Goal: Information Seeking & Learning: Learn about a topic

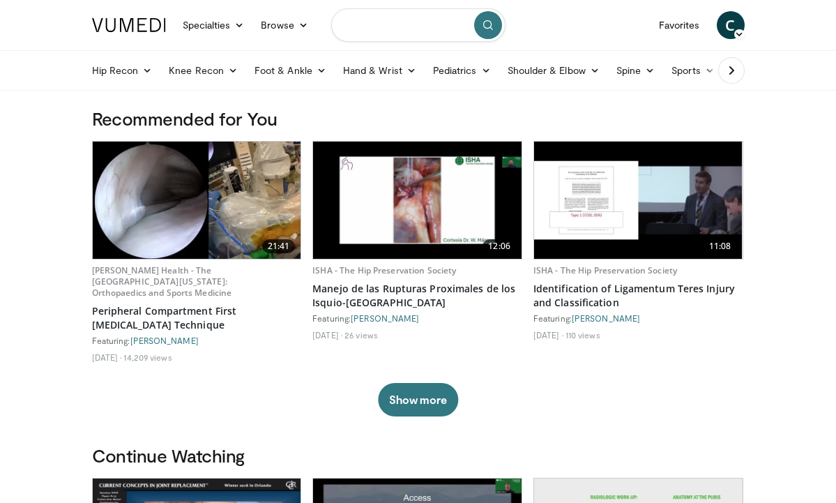
click at [382, 31] on input "Search topics, interventions" at bounding box center [418, 24] width 174 height 33
type input "********"
click at [491, 32] on button "submit" at bounding box center [488, 25] width 28 height 28
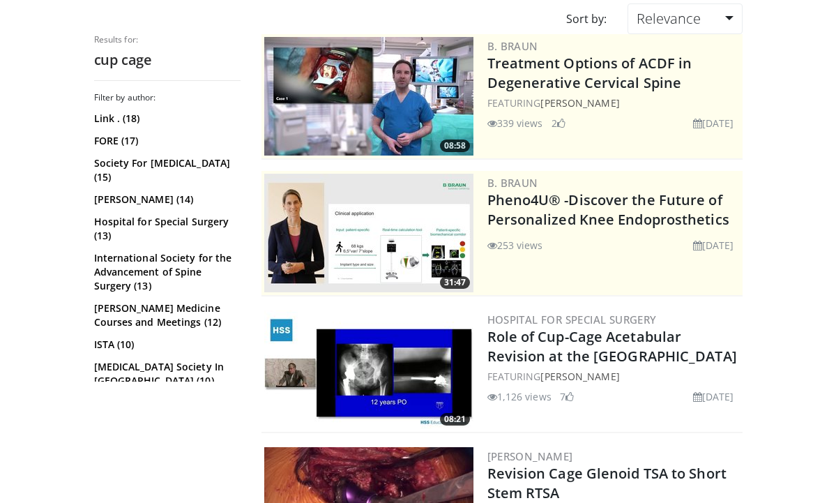
scroll to position [137, 0]
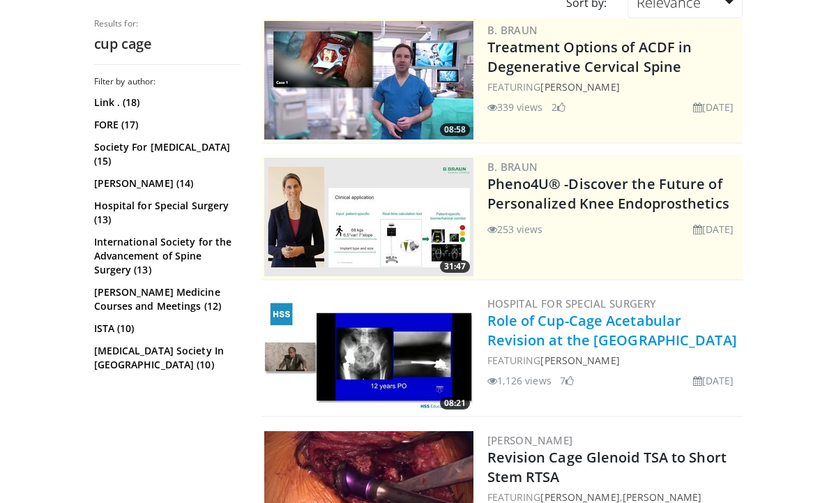
click at [585, 336] on link "Role of Cup-Cage Acetabular Revision at the Mayo Clinic" at bounding box center [613, 330] width 250 height 38
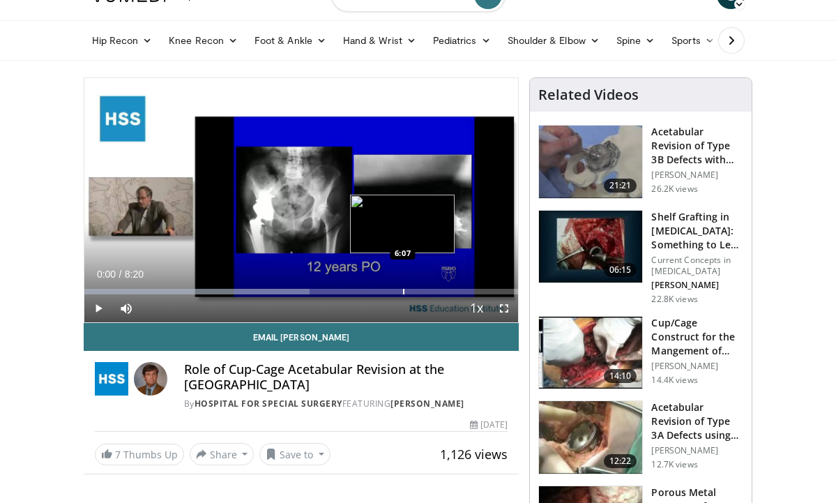
click at [403, 281] on div "Loaded : 51.95% 0:00 6:07" at bounding box center [301, 287] width 435 height 13
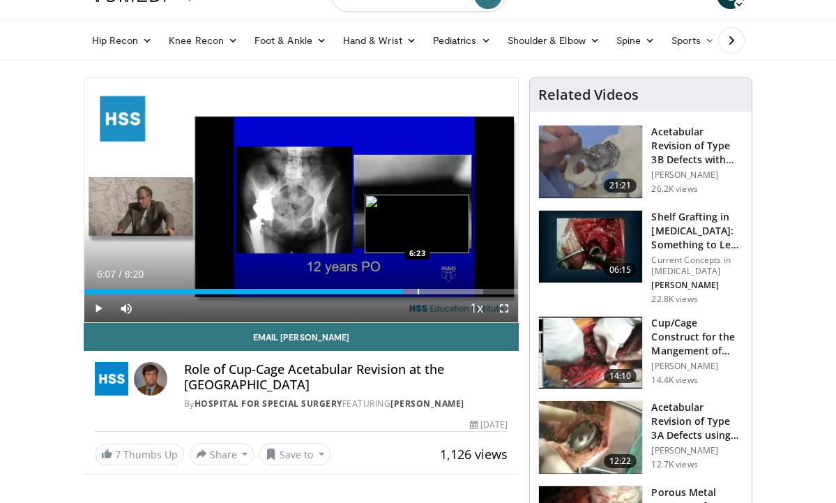
click at [418, 289] on div "Progress Bar" at bounding box center [418, 292] width 1 height 6
click at [444, 291] on div "Progress Bar" at bounding box center [444, 292] width 1 height 6
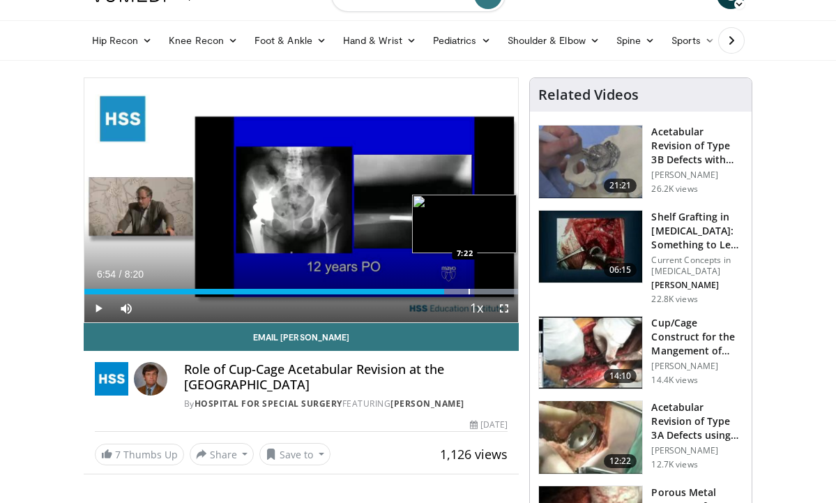
click at [468, 287] on div "Loaded : 99.89% 6:54 7:22" at bounding box center [301, 287] width 435 height 13
click at [479, 291] on div "Progress Bar" at bounding box center [479, 292] width 1 height 6
click at [483, 291] on div "Progress Bar" at bounding box center [483, 292] width 1 height 6
click at [495, 292] on div "Progress Bar" at bounding box center [495, 292] width 1 height 6
click at [486, 291] on div "Progress Bar" at bounding box center [486, 292] width 1 height 6
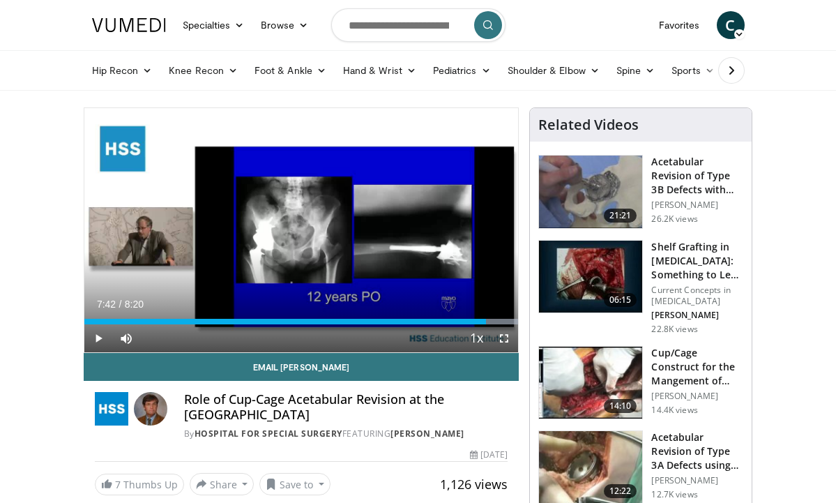
click at [623, 182] on img at bounding box center [590, 192] width 103 height 73
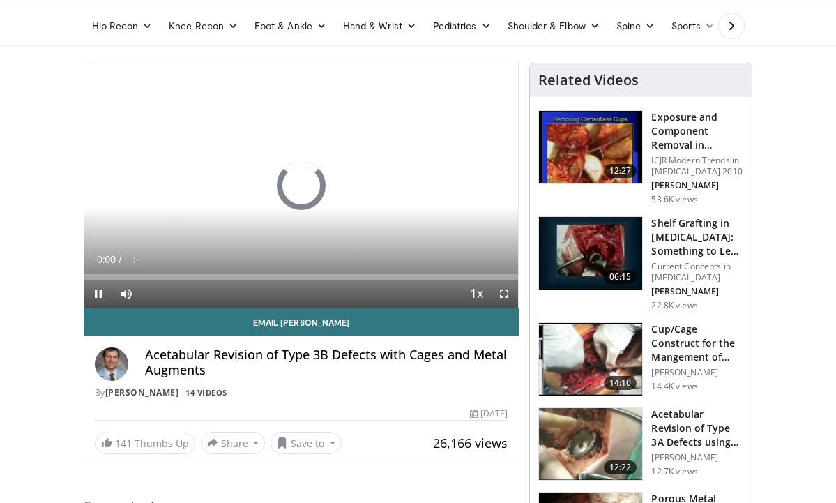
scroll to position [46, 0]
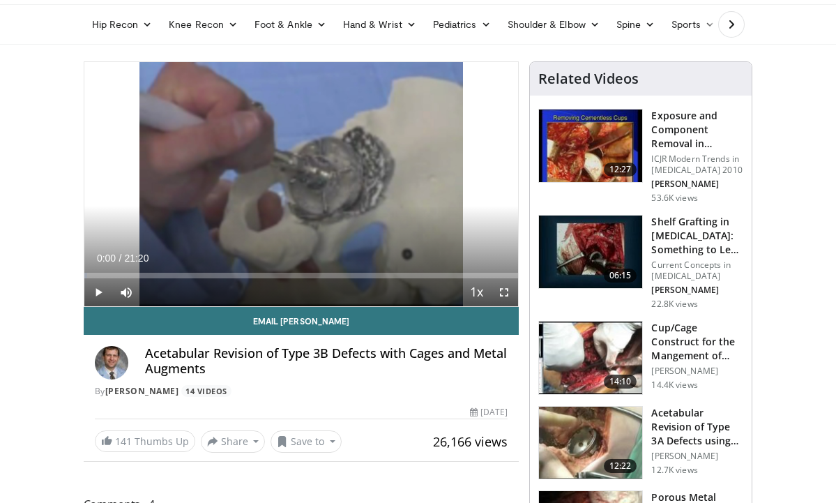
click at [504, 294] on span "Video Player" at bounding box center [504, 292] width 28 height 28
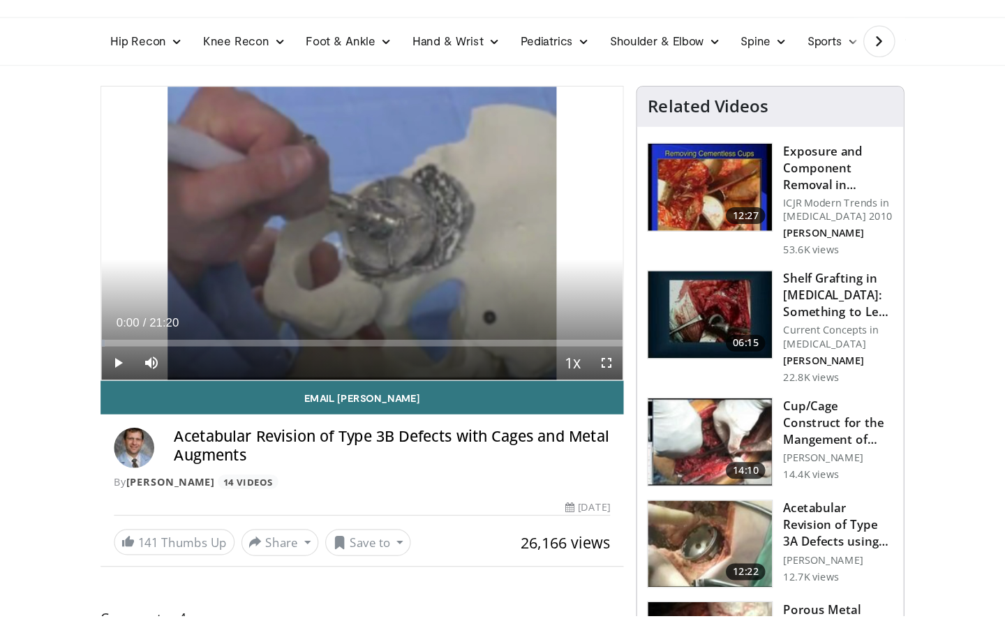
scroll to position [0, 0]
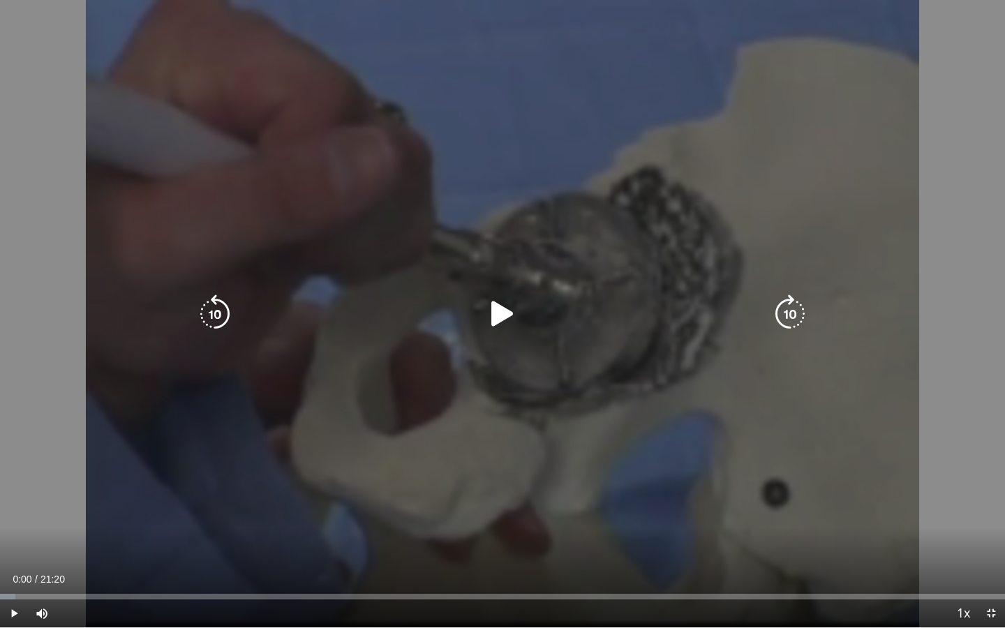
click at [507, 317] on icon "Video Player" at bounding box center [502, 313] width 39 height 39
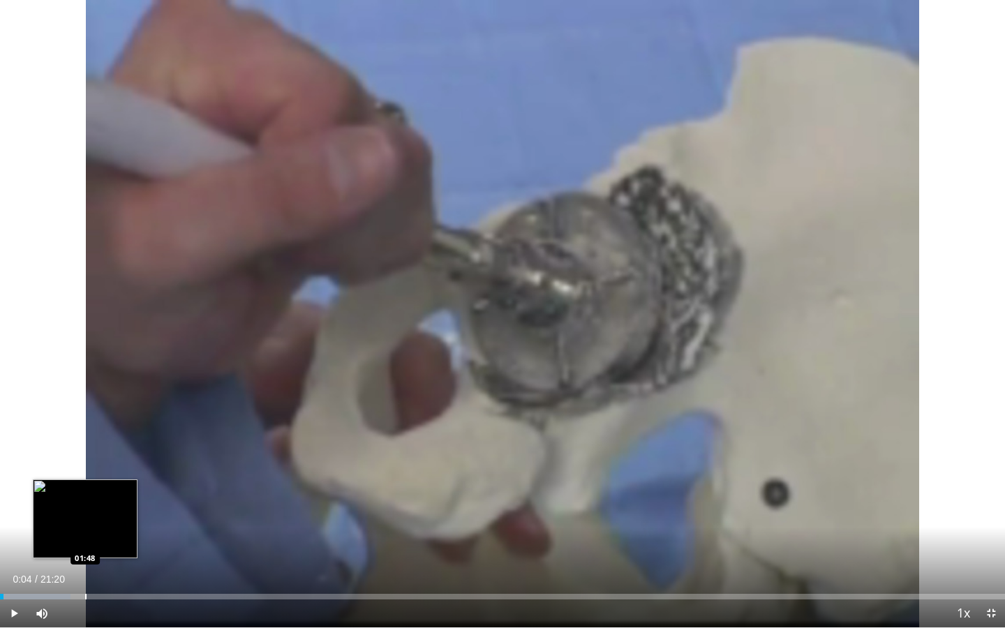
click at [85, 502] on div "Progress Bar" at bounding box center [85, 597] width 1 height 6
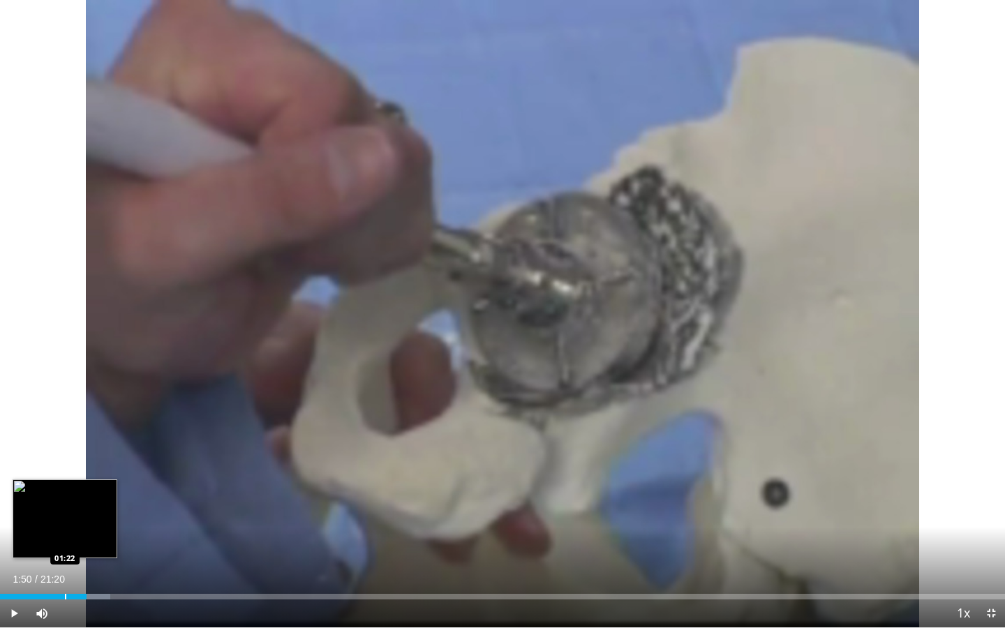
click at [64, 502] on div "01:50" at bounding box center [43, 597] width 86 height 6
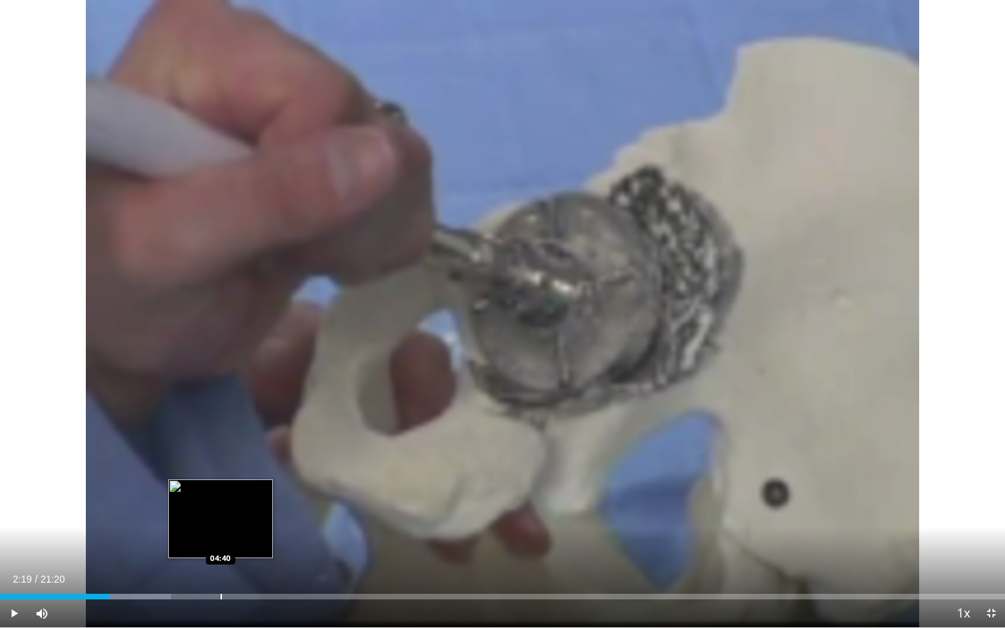
click at [220, 502] on div "Loaded : 17.03% 02:19 04:40" at bounding box center [502, 592] width 1005 height 13
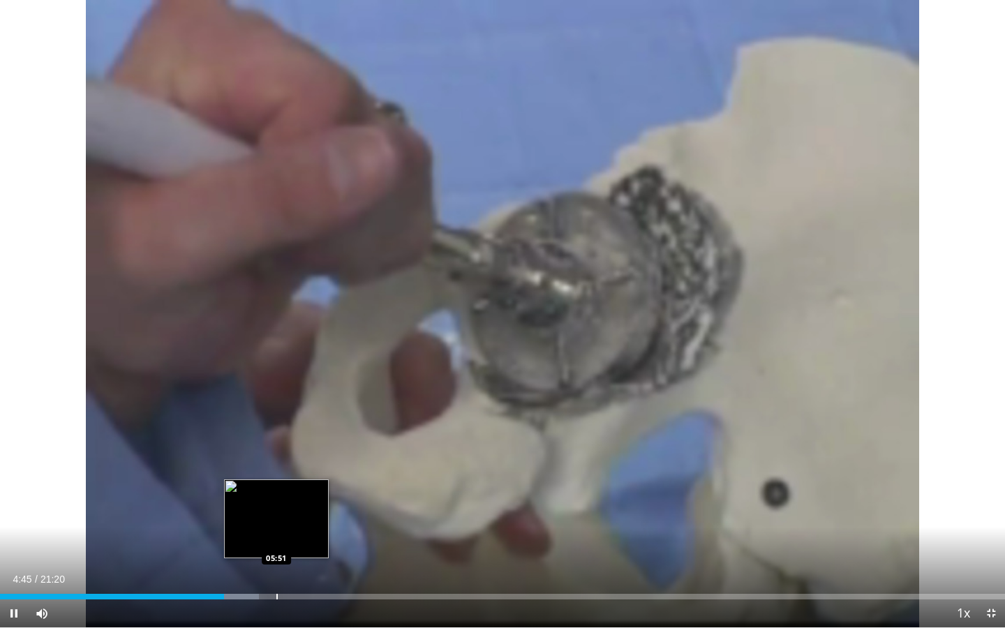
click at [277, 502] on div "Progress Bar" at bounding box center [276, 597] width 1 height 6
click at [266, 502] on div "Progress Bar" at bounding box center [266, 597] width 1 height 6
click at [285, 502] on div "Progress Bar" at bounding box center [285, 597] width 1 height 6
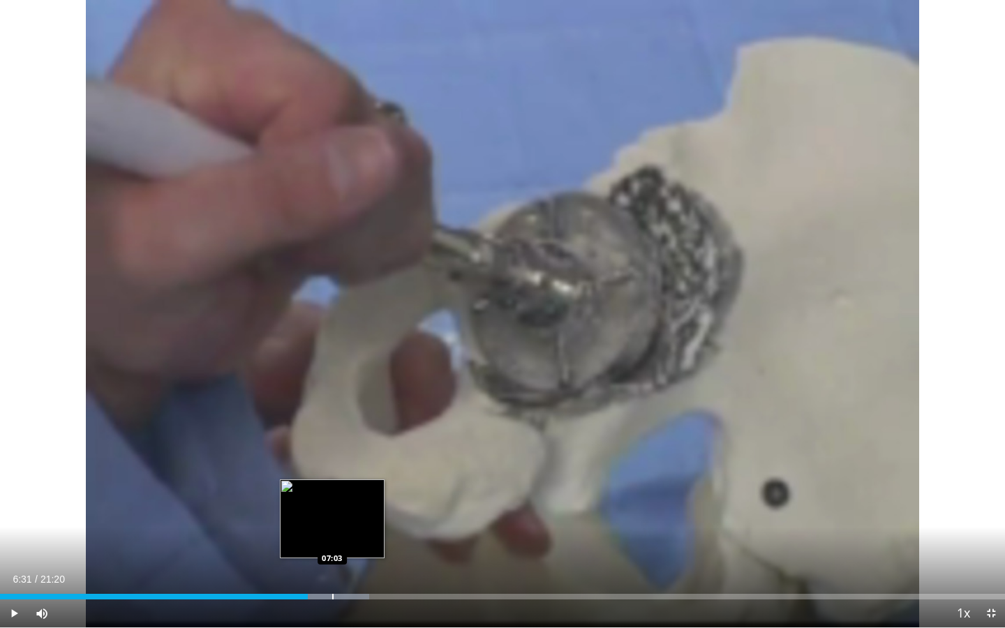
click at [332, 502] on div "Loaded : 36.75% 06:31 07:03" at bounding box center [502, 592] width 1005 height 13
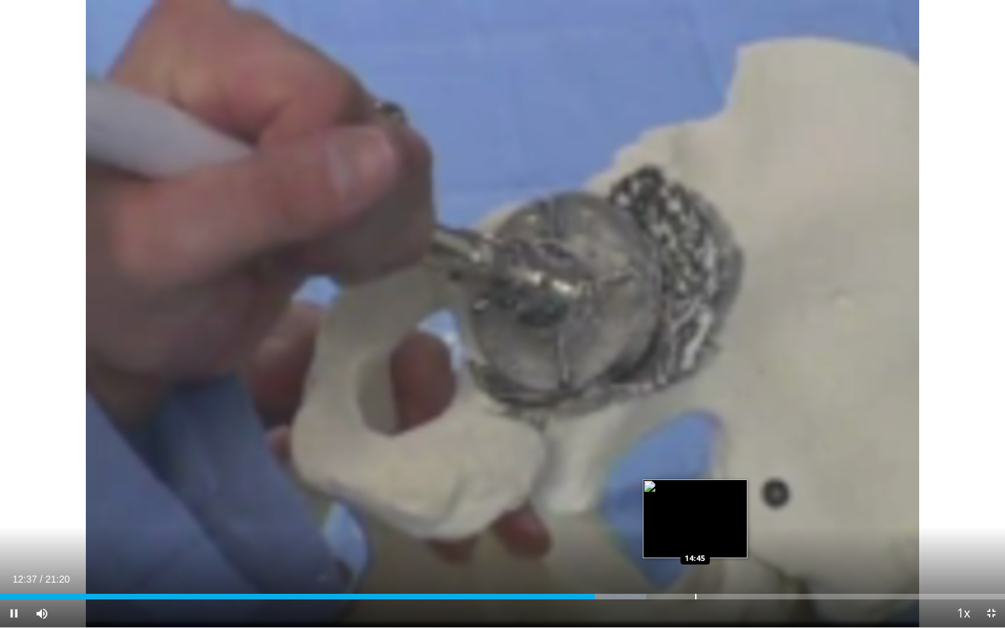
click at [695, 502] on div "Progress Bar" at bounding box center [695, 597] width 1 height 6
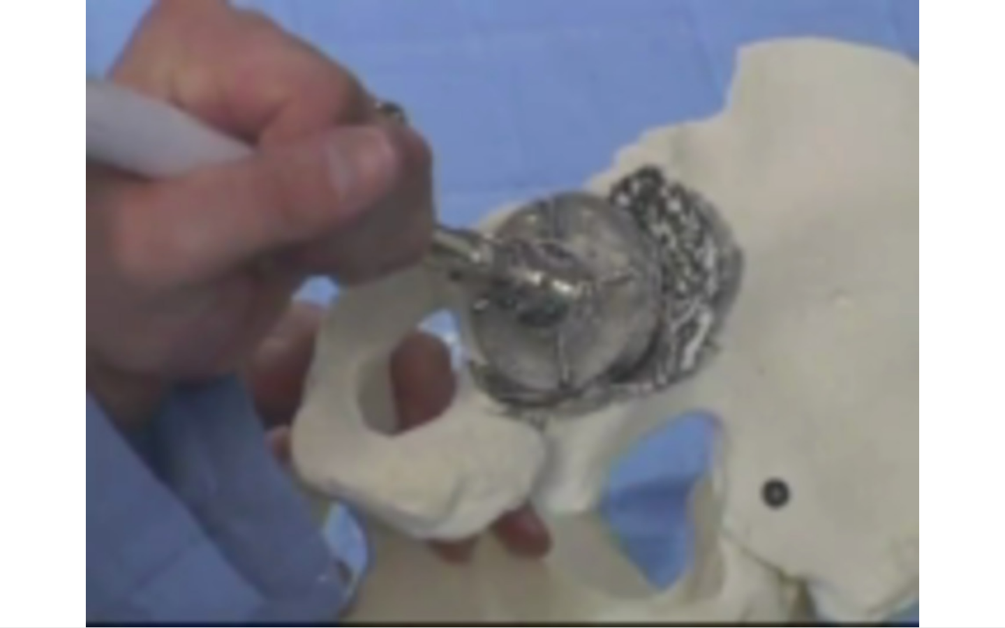
click at [773, 502] on div "10 seconds Tap to unmute" at bounding box center [502, 313] width 1005 height 627
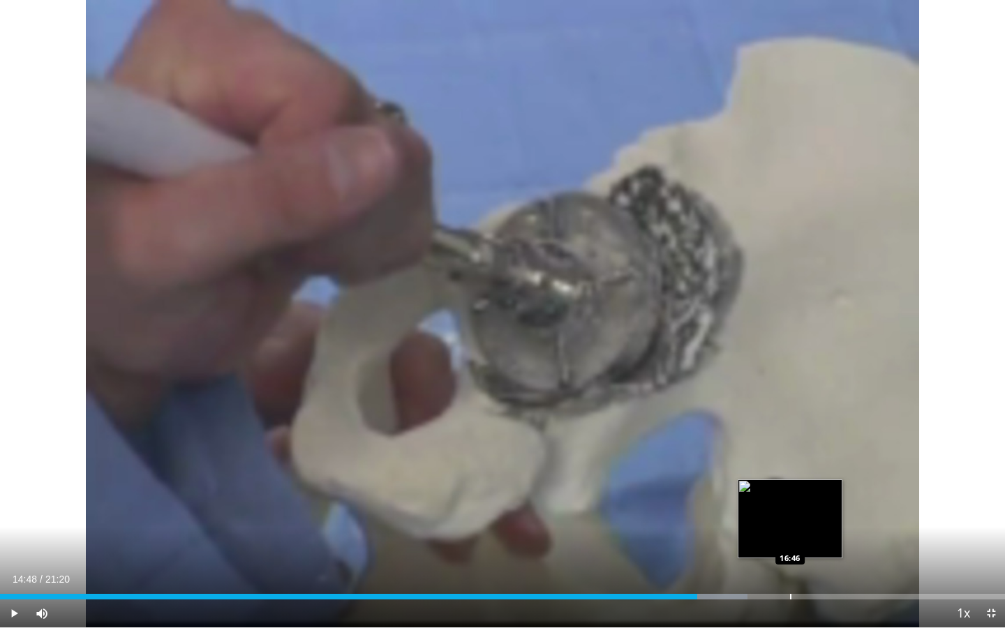
click at [790, 502] on div "Loaded : 74.36% 14:48 16:46" at bounding box center [502, 592] width 1005 height 13
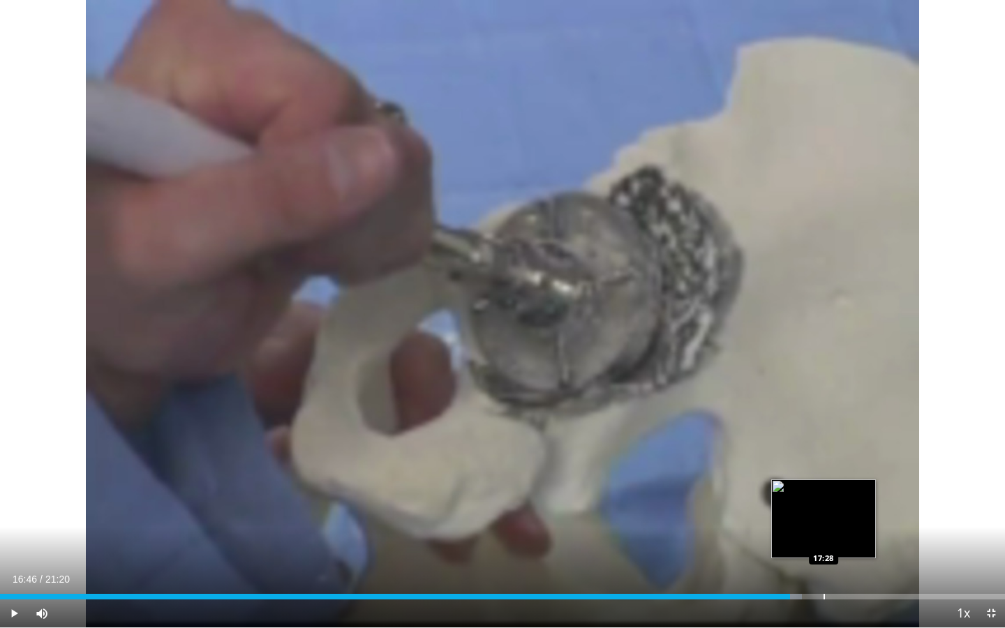
click at [823, 502] on div "Loaded : 79.76% 16:46 17:28" at bounding box center [502, 592] width 1005 height 13
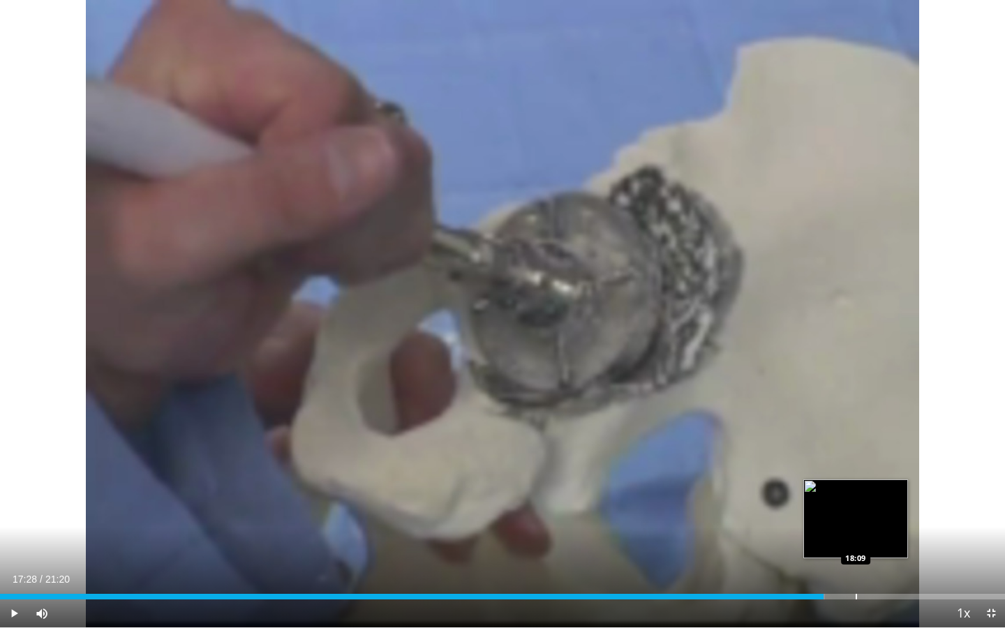
click at [836, 502] on div "Loaded : 82.10% 17:28 18:09" at bounding box center [502, 592] width 1005 height 13
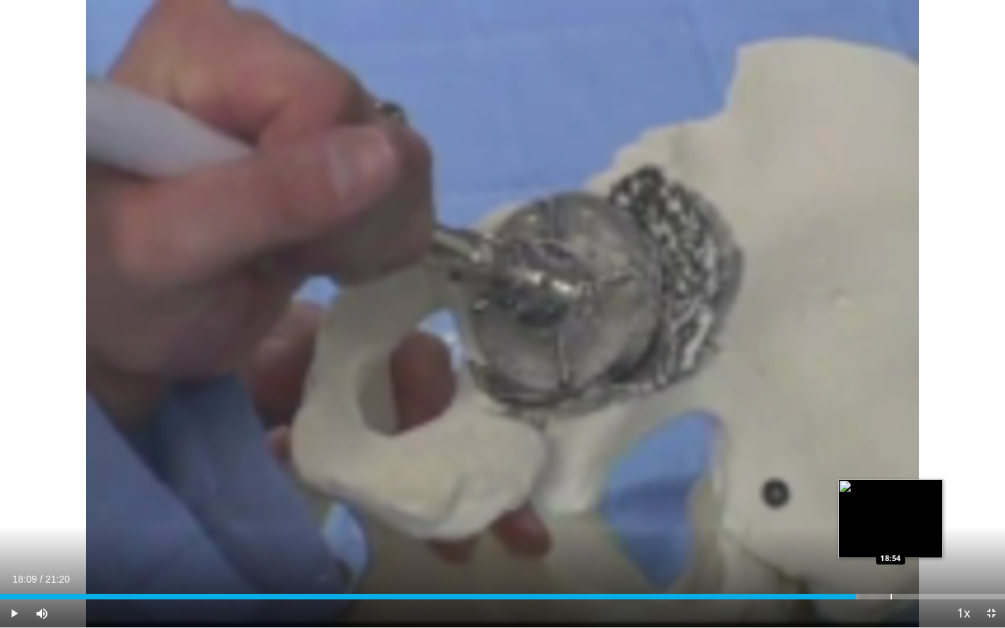
click at [836, 502] on div "Loaded : 85.50% 18:09 18:54" at bounding box center [502, 592] width 1005 height 13
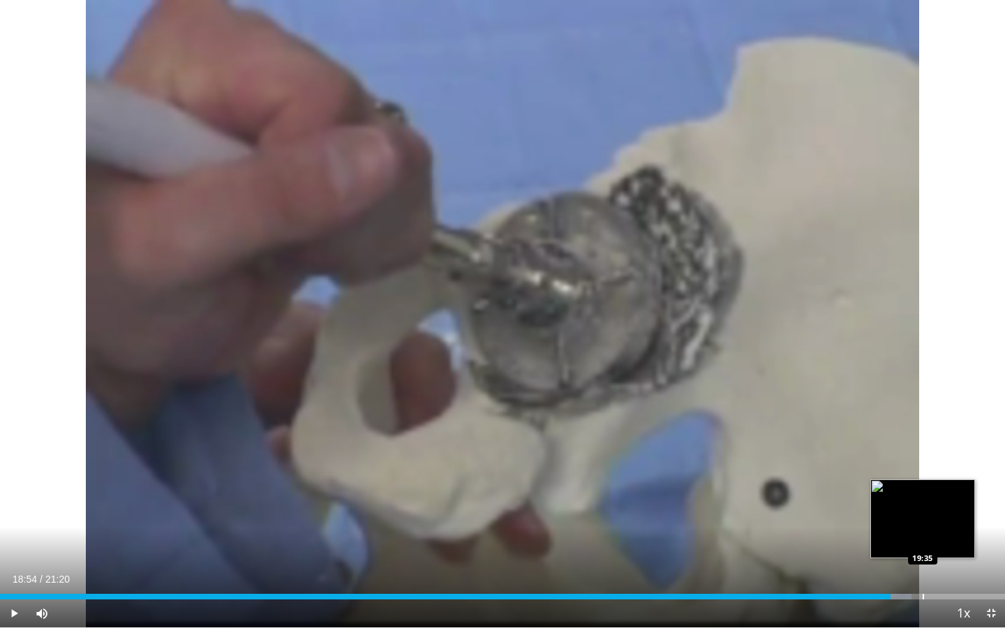
click at [836, 502] on div "Progress Bar" at bounding box center [922, 597] width 1 height 6
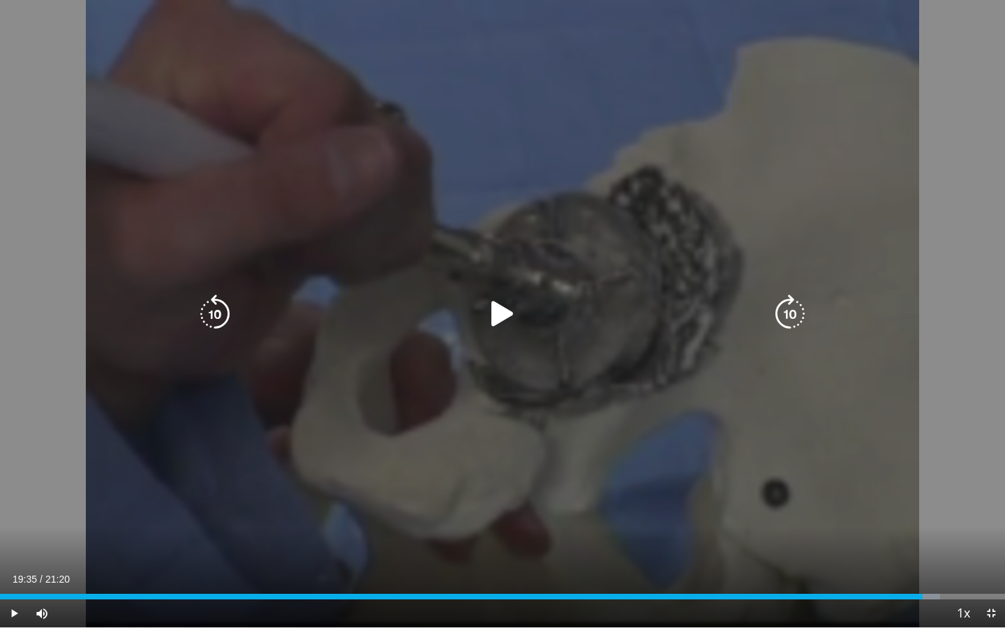
click at [487, 292] on div "10 seconds Tap to unmute" at bounding box center [502, 313] width 1005 height 627
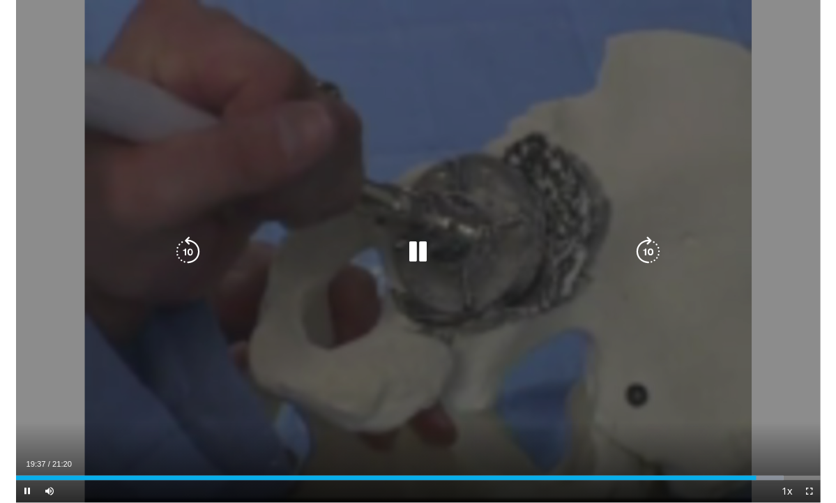
scroll to position [46, 0]
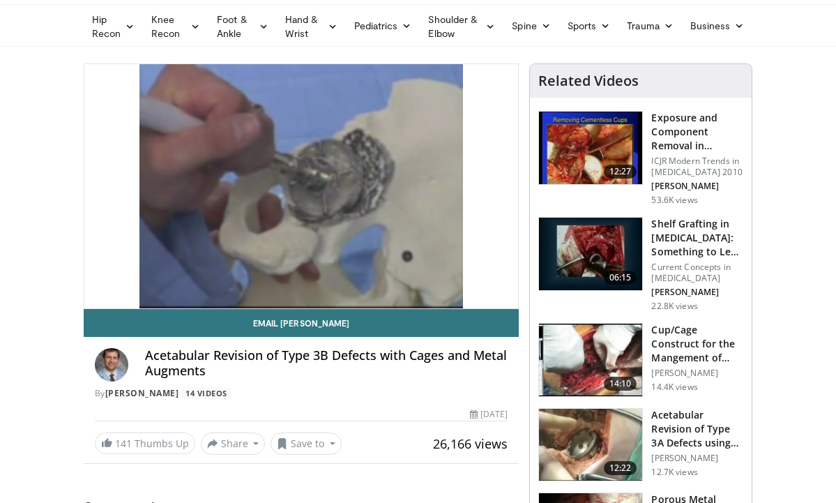
click at [685, 360] on h3 "Cup/Cage Construct for the Mangement of Pelvic Discontinuity" at bounding box center [698, 344] width 92 height 42
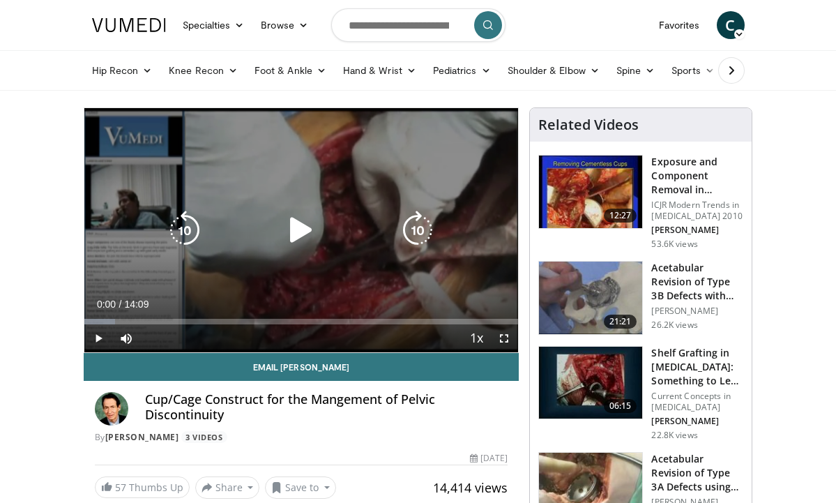
click at [298, 227] on icon "Video Player" at bounding box center [301, 230] width 39 height 39
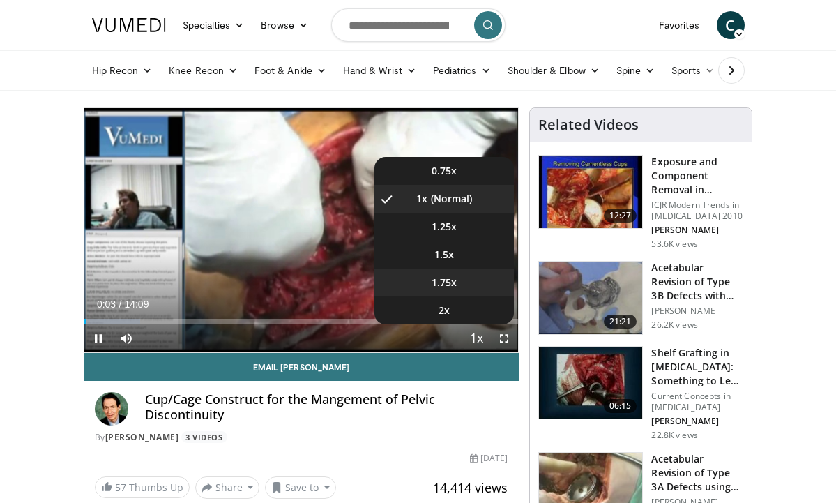
scroll to position [56, 0]
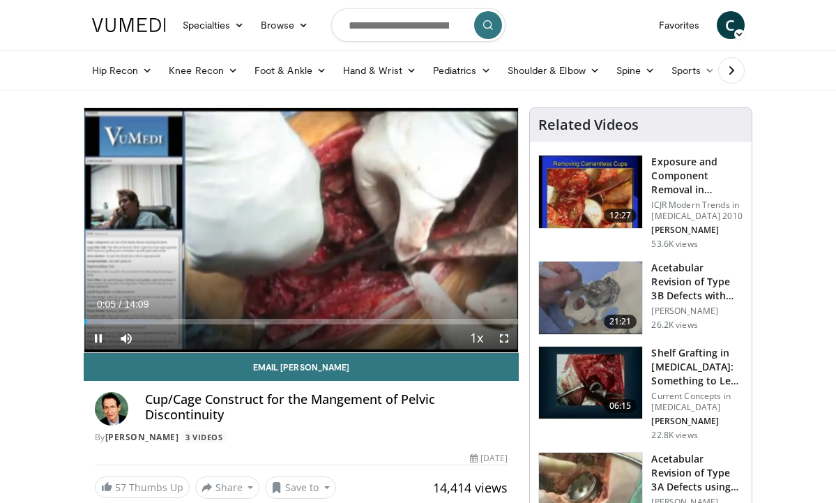
click at [506, 335] on span "Video Player" at bounding box center [504, 338] width 28 height 28
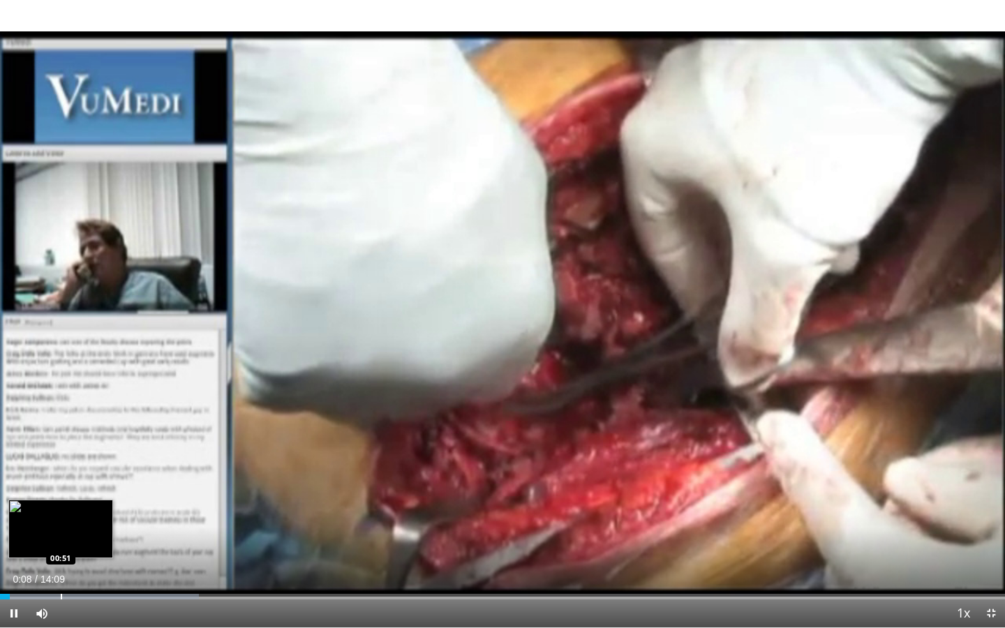
click at [61, 502] on div "Loaded : 19.82% 00:08 00:51" at bounding box center [502, 592] width 1005 height 13
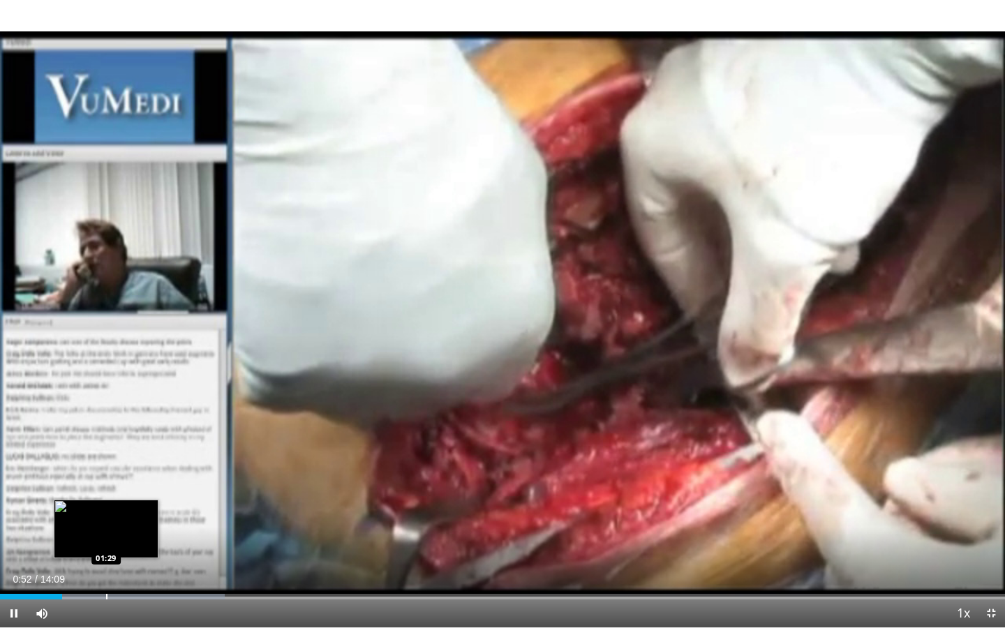
click at [106, 502] on div "Loaded : 22.39% 00:52 01:29" at bounding box center [502, 592] width 1005 height 13
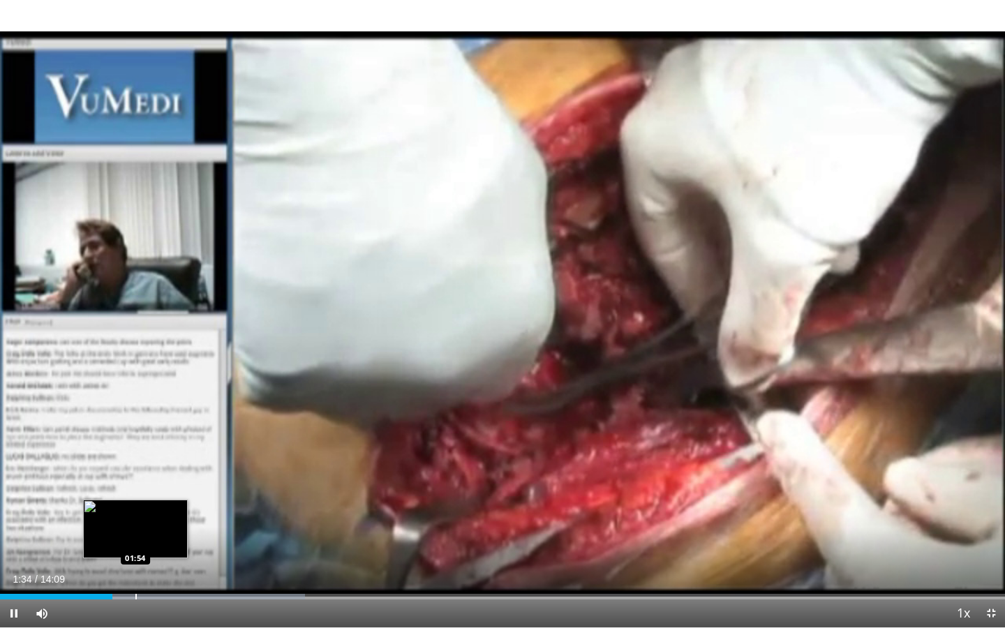
click at [135, 502] on div "Loaded : 30.32% 01:34 01:54" at bounding box center [502, 592] width 1005 height 13
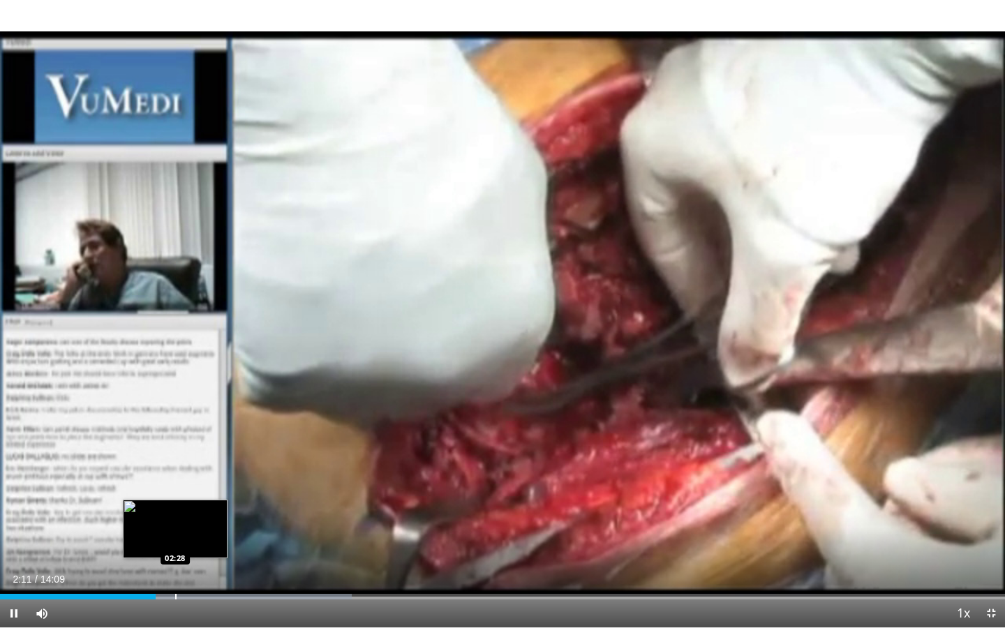
click at [175, 502] on div "Progress Bar" at bounding box center [175, 597] width 1 height 6
click at [190, 502] on div "Progress Bar" at bounding box center [190, 597] width 1 height 6
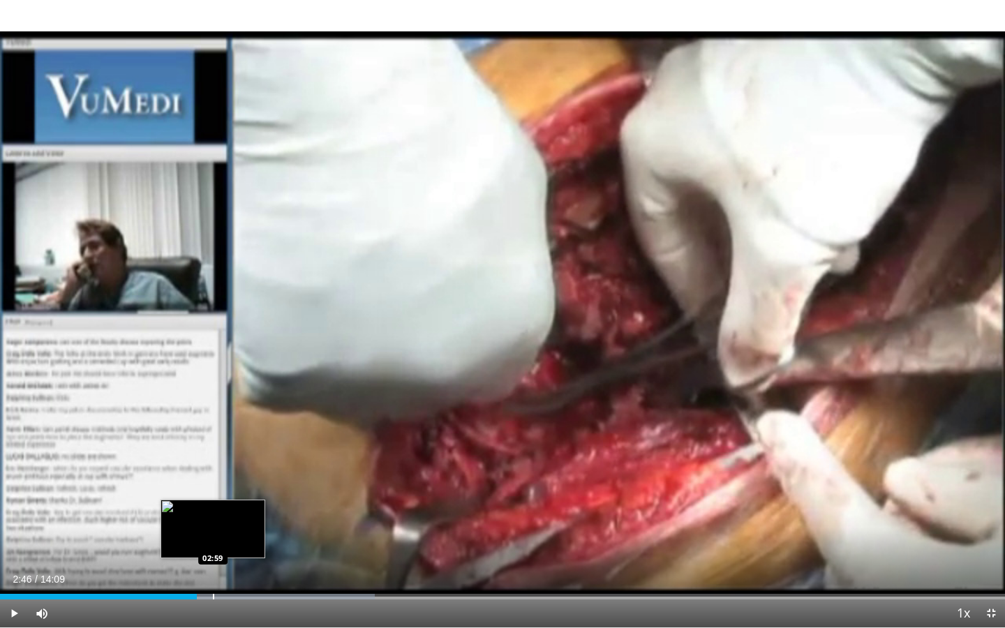
click at [213, 502] on div "Progress Bar" at bounding box center [213, 597] width 1 height 6
click at [234, 502] on div "Progress Bar" at bounding box center [234, 597] width 1 height 6
click at [249, 502] on div "Progress Bar" at bounding box center [282, 597] width 209 height 6
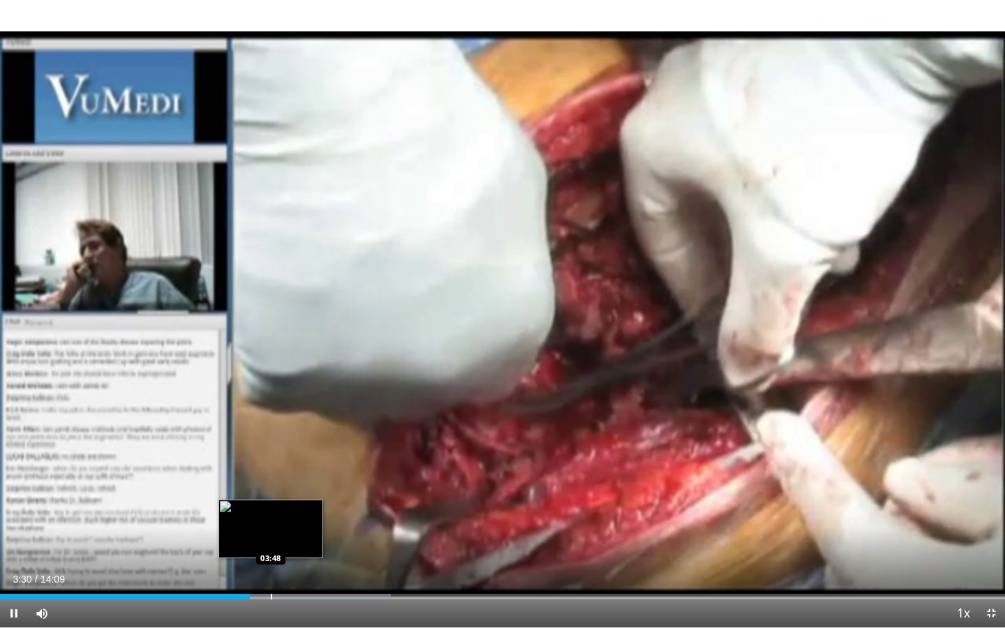
click at [271, 502] on div "Loaded : 38.89% 03:31 03:48" at bounding box center [502, 592] width 1005 height 13
click at [254, 502] on div "Progress Bar" at bounding box center [254, 597] width 1 height 6
click at [269, 502] on div "Progress Bar" at bounding box center [269, 597] width 1 height 6
click at [282, 502] on div "Progress Bar" at bounding box center [282, 597] width 1 height 6
click at [297, 502] on div "Progress Bar" at bounding box center [297, 597] width 1 height 6
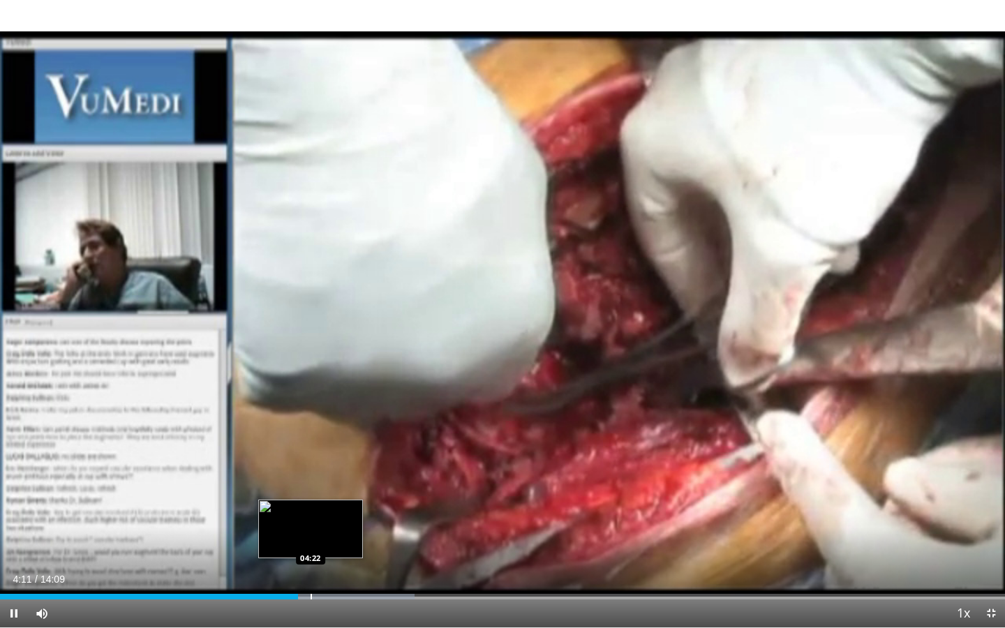
click at [310, 502] on div "Progress Bar" at bounding box center [310, 597] width 1 height 6
click at [331, 502] on div "Loaded : 42.42% 04:25 04:40" at bounding box center [502, 592] width 1005 height 13
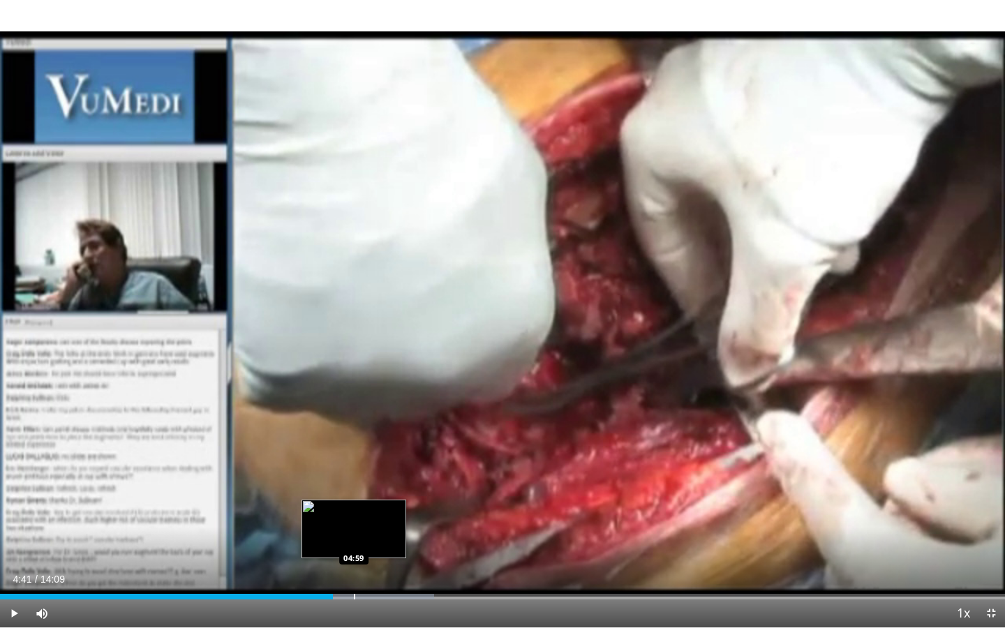
click at [354, 502] on div "Loaded : 43.19% 04:41 04:59" at bounding box center [502, 592] width 1005 height 13
click at [368, 502] on div "Progress Bar" at bounding box center [368, 597] width 1 height 6
click at [390, 502] on div "Progress Bar" at bounding box center [390, 597] width 1 height 6
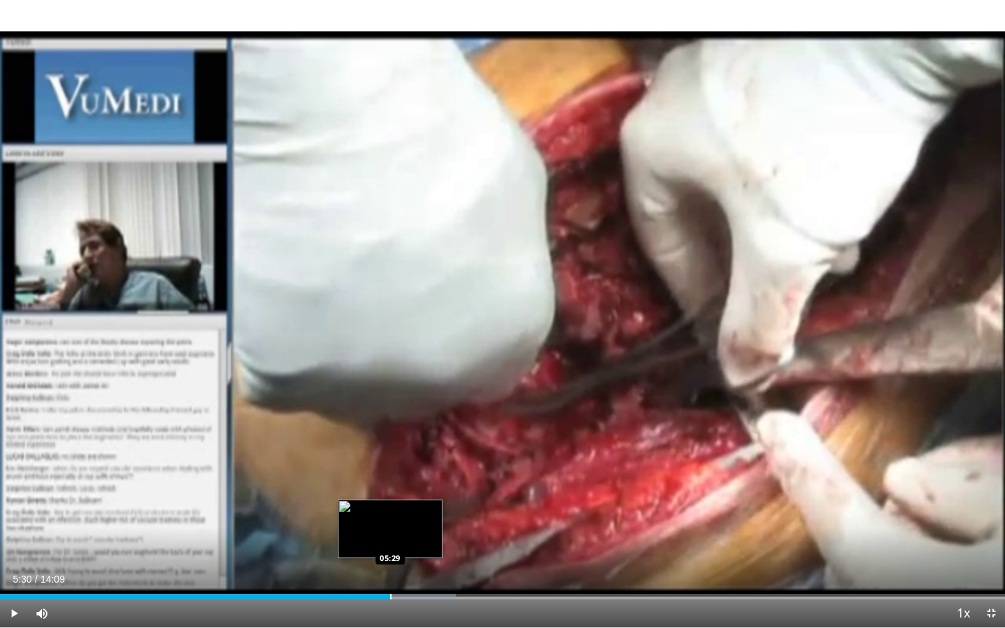
click at [390, 502] on div "Progress Bar" at bounding box center [390, 597] width 1 height 6
click at [381, 502] on div "Loaded : 45.84% 05:30 05:22" at bounding box center [502, 592] width 1005 height 13
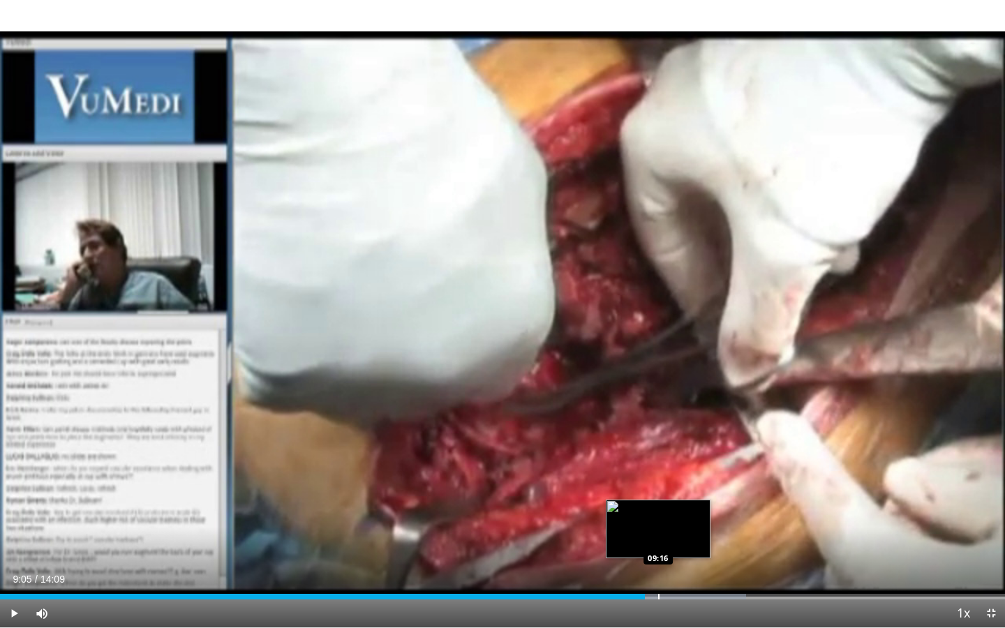
click at [658, 502] on div "Progress Bar" at bounding box center [658, 597] width 1 height 6
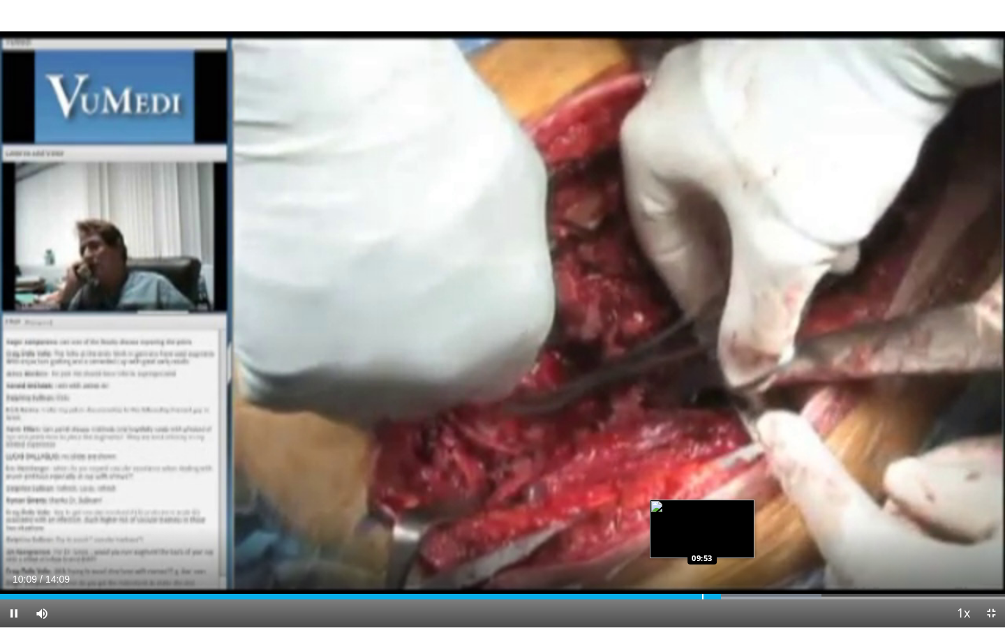
click at [702, 502] on div "Progress Bar" at bounding box center [702, 597] width 1 height 6
click at [732, 502] on div "Progress Bar" at bounding box center [732, 597] width 1 height 6
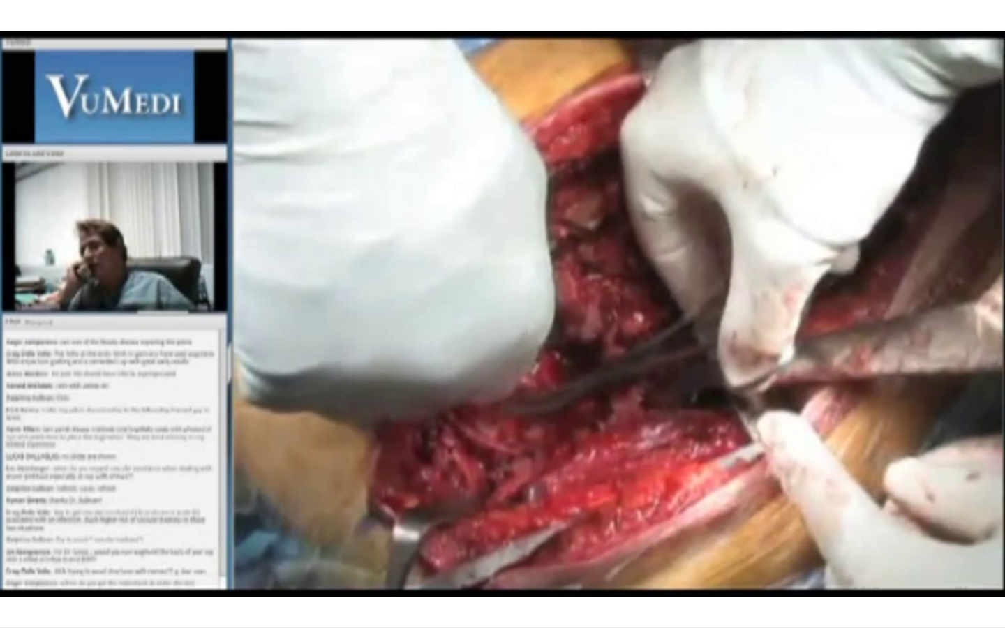
click at [744, 502] on div "10 seconds Tap to unmute" at bounding box center [502, 313] width 1005 height 627
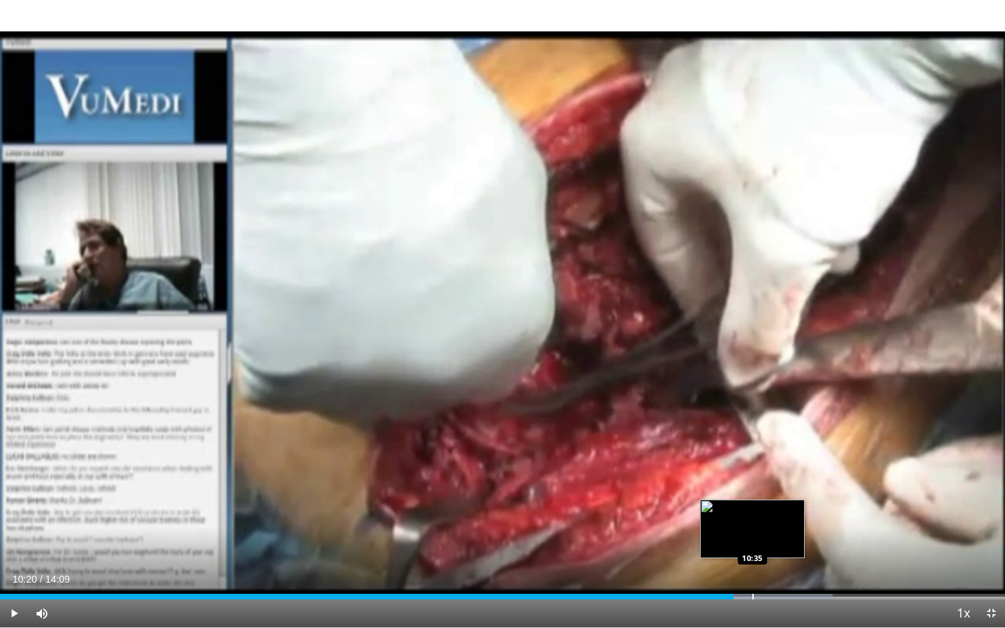
click at [752, 502] on div "Progress Bar" at bounding box center [752, 597] width 1 height 6
click at [774, 502] on div "Loaded : 83.66% 10:35 10:54" at bounding box center [502, 592] width 1005 height 13
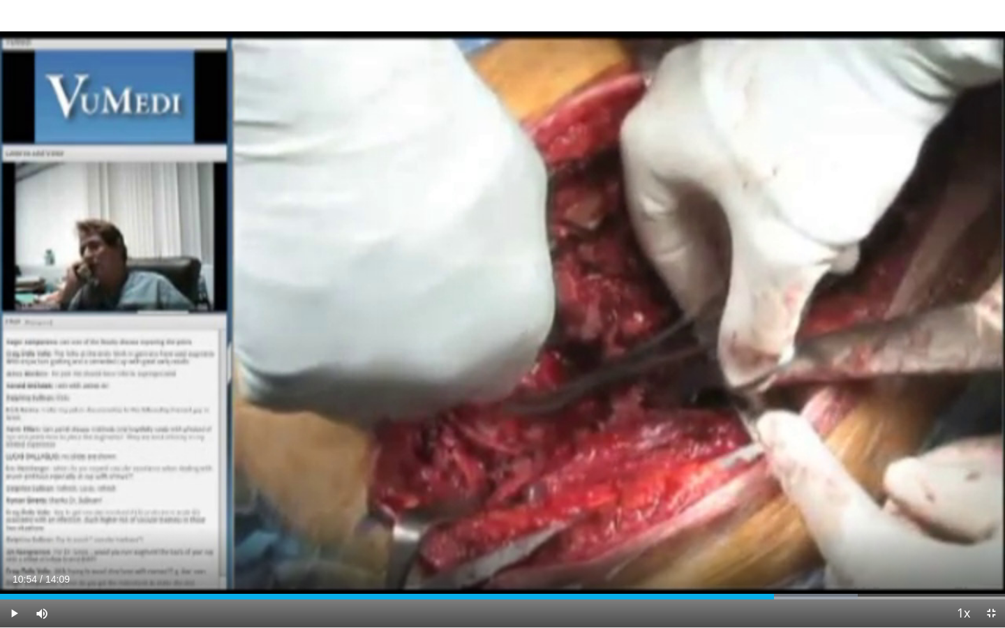
click at [796, 502] on div "Progress Bar" at bounding box center [795, 597] width 1 height 6
click at [812, 502] on div "Progress Bar" at bounding box center [812, 597] width 1 height 6
click at [823, 502] on div "Loaded : 87.20% 11:26 11:36" at bounding box center [502, 592] width 1005 height 13
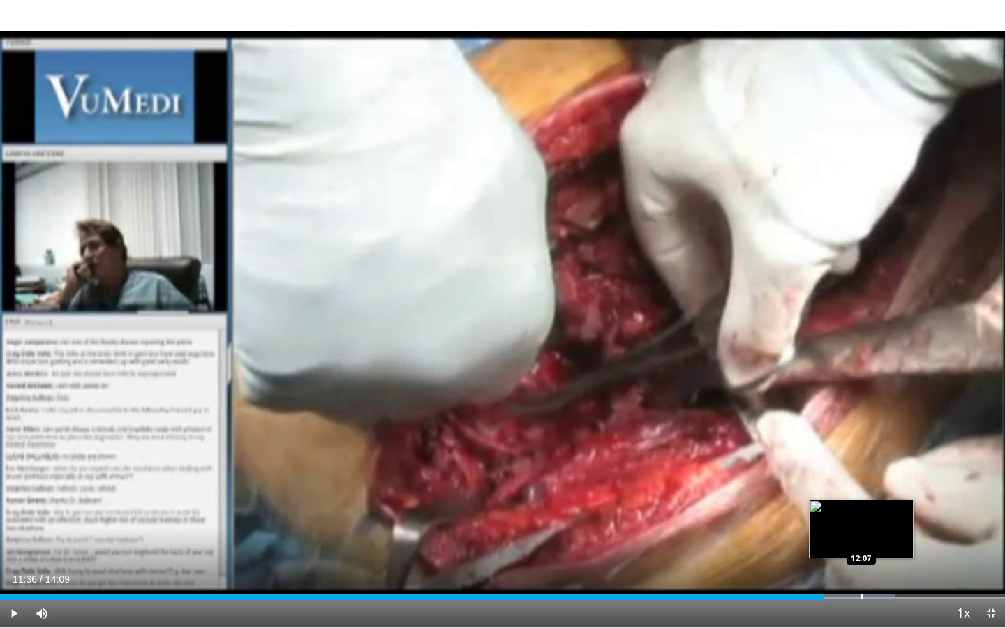
click at [836, 502] on div "Progress Bar" at bounding box center [861, 597] width 1 height 6
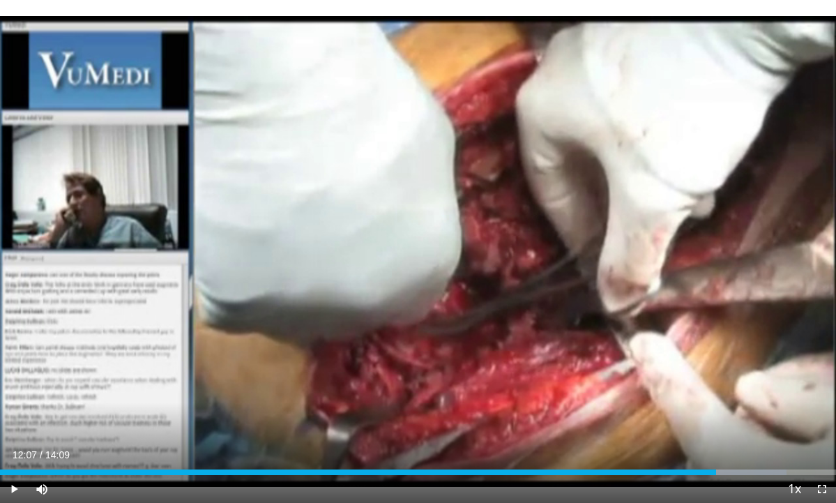
scroll to position [0, 0]
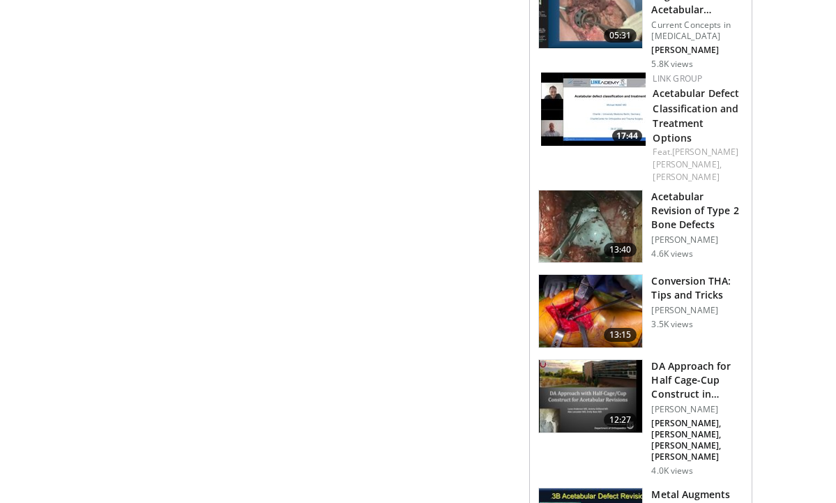
scroll to position [1427, 0]
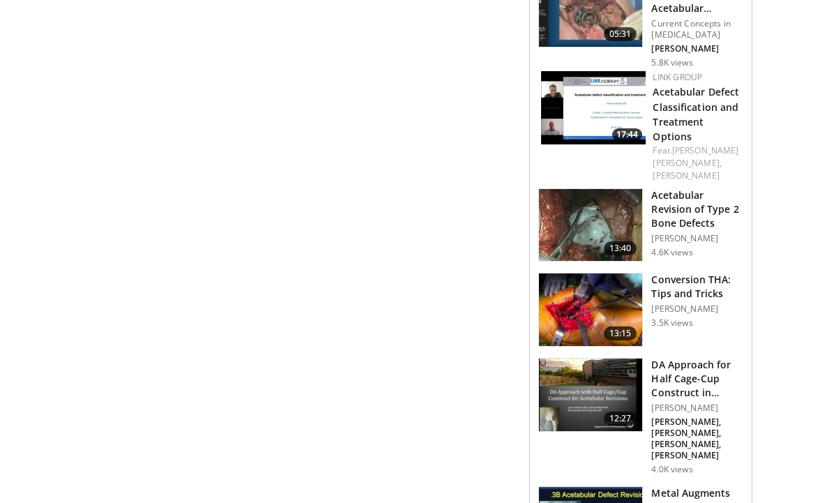
click at [686, 286] on h3 "Conversion THA: Tips and Tricks" at bounding box center [698, 287] width 92 height 28
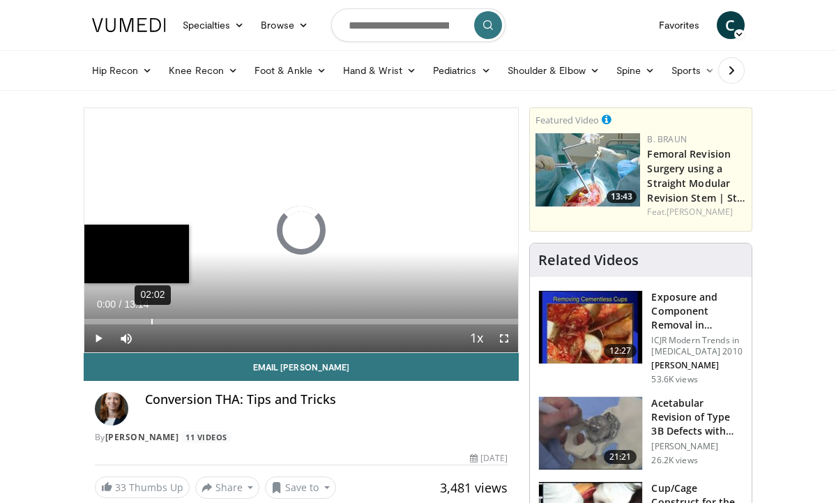
click at [151, 321] on div "02:02" at bounding box center [151, 322] width 1 height 6
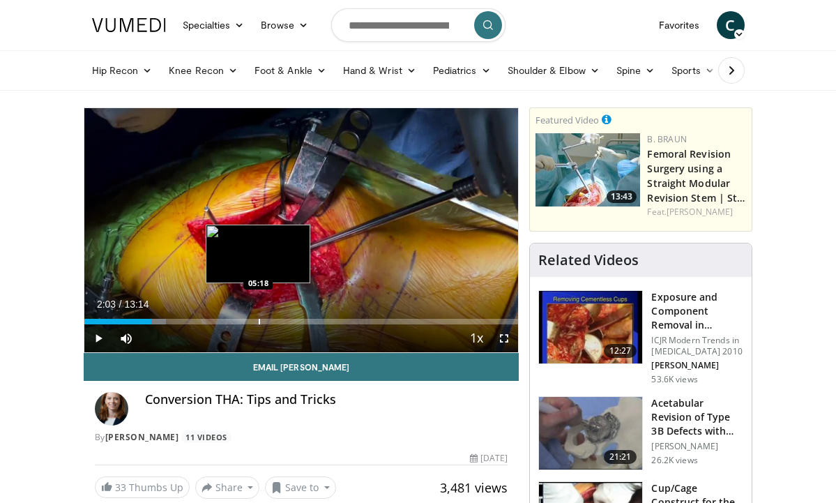
click at [259, 322] on div "Progress Bar" at bounding box center [259, 322] width 1 height 6
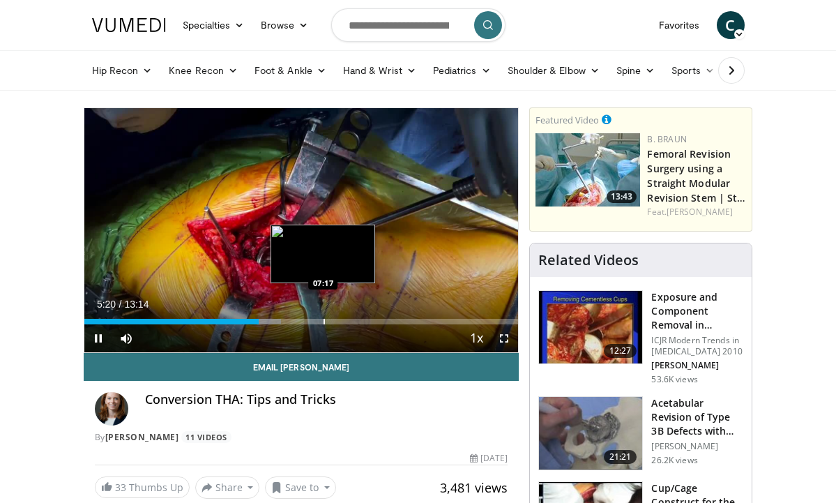
click at [323, 317] on div "Loaded : 45.34% 05:20 07:17" at bounding box center [301, 317] width 435 height 13
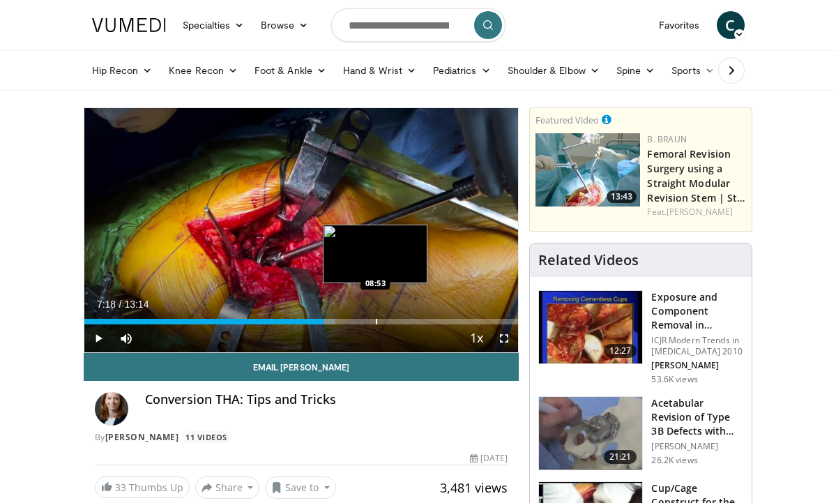
click at [376, 322] on div "Progress Bar" at bounding box center [376, 322] width 1 height 6
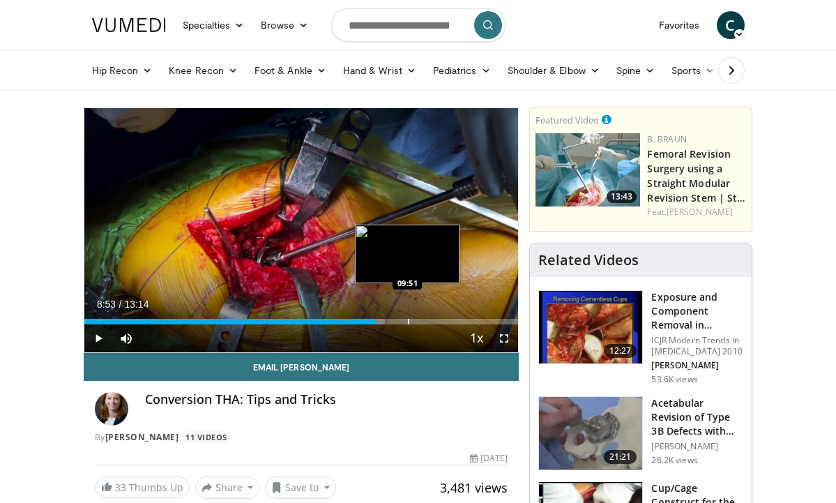
click at [408, 320] on div "Progress Bar" at bounding box center [408, 322] width 1 height 6
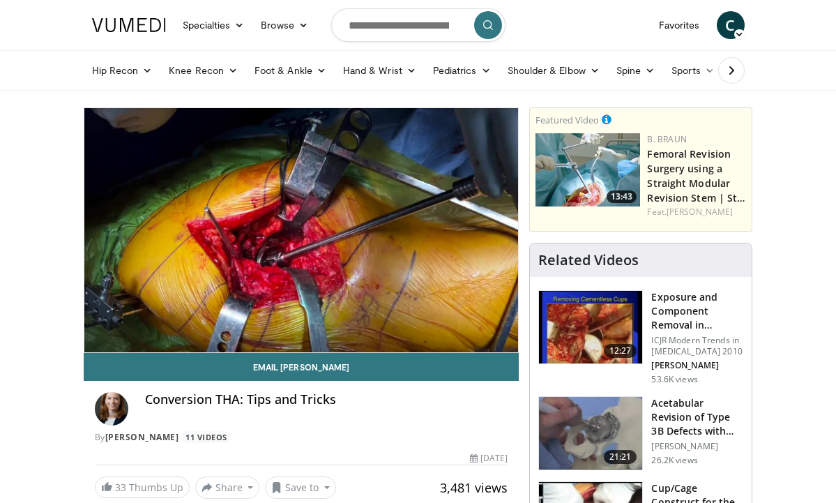
click at [445, 322] on div "10 seconds Tap to unmute" at bounding box center [301, 230] width 435 height 244
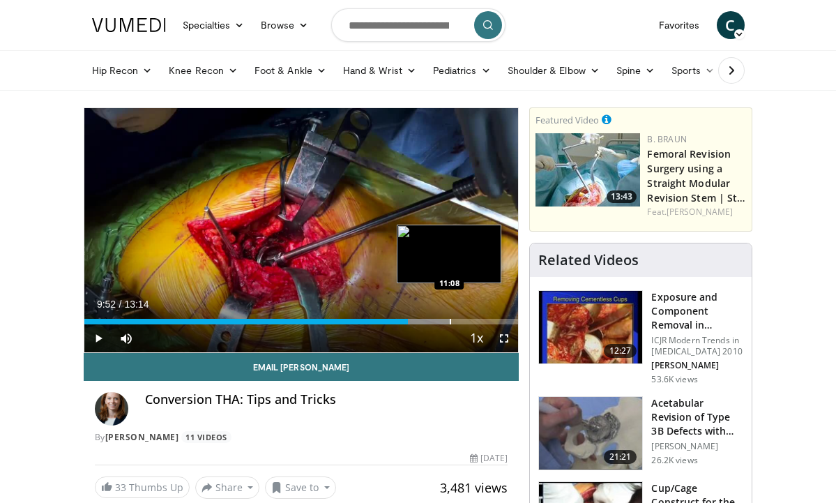
click at [450, 323] on div "Progress Bar" at bounding box center [450, 322] width 1 height 6
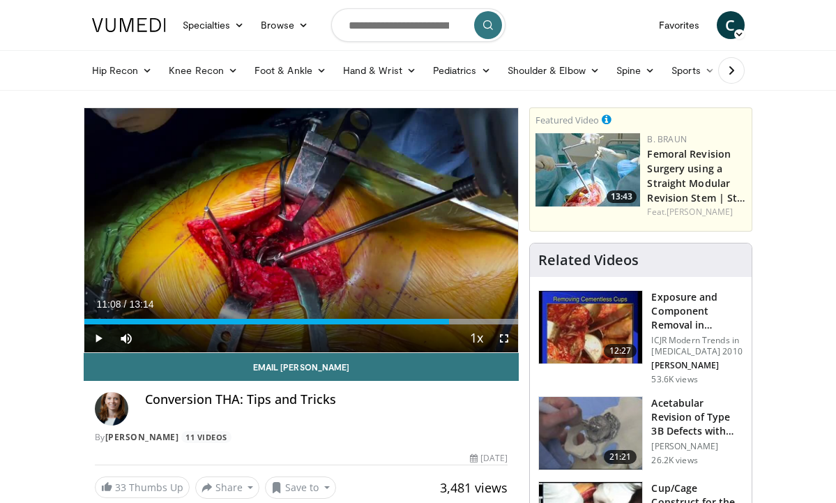
scroll to position [1, 0]
